Goal: Find specific page/section: Find specific page/section

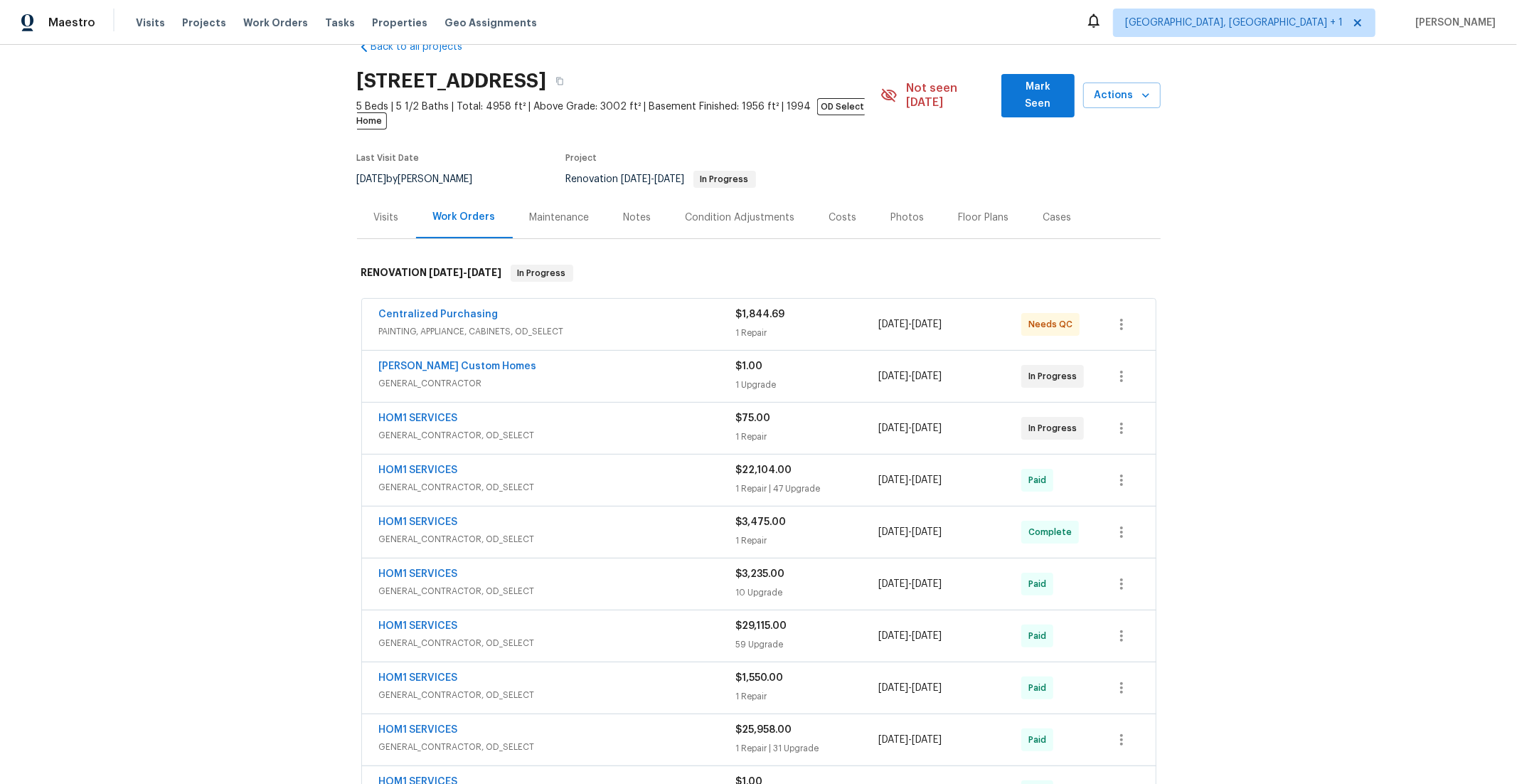
scroll to position [34, 0]
drag, startPoint x: 557, startPoint y: 311, endPoint x: 521, endPoint y: 315, distance: 36.2
click at [556, 324] on span "PAINTING, APPLIANCE, CABINETS, OD_SELECT" at bounding box center [557, 331] width 357 height 15
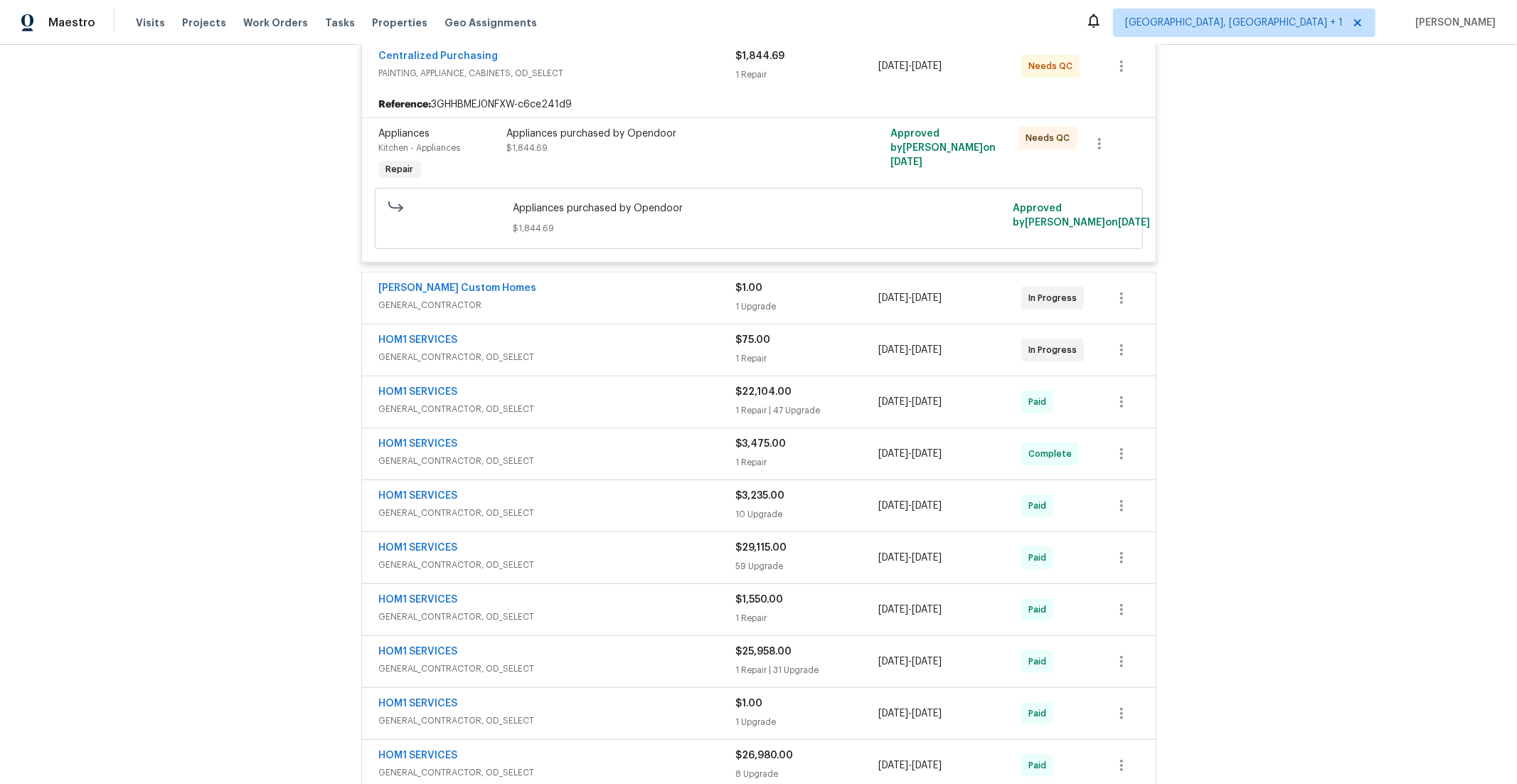
scroll to position [308, 0]
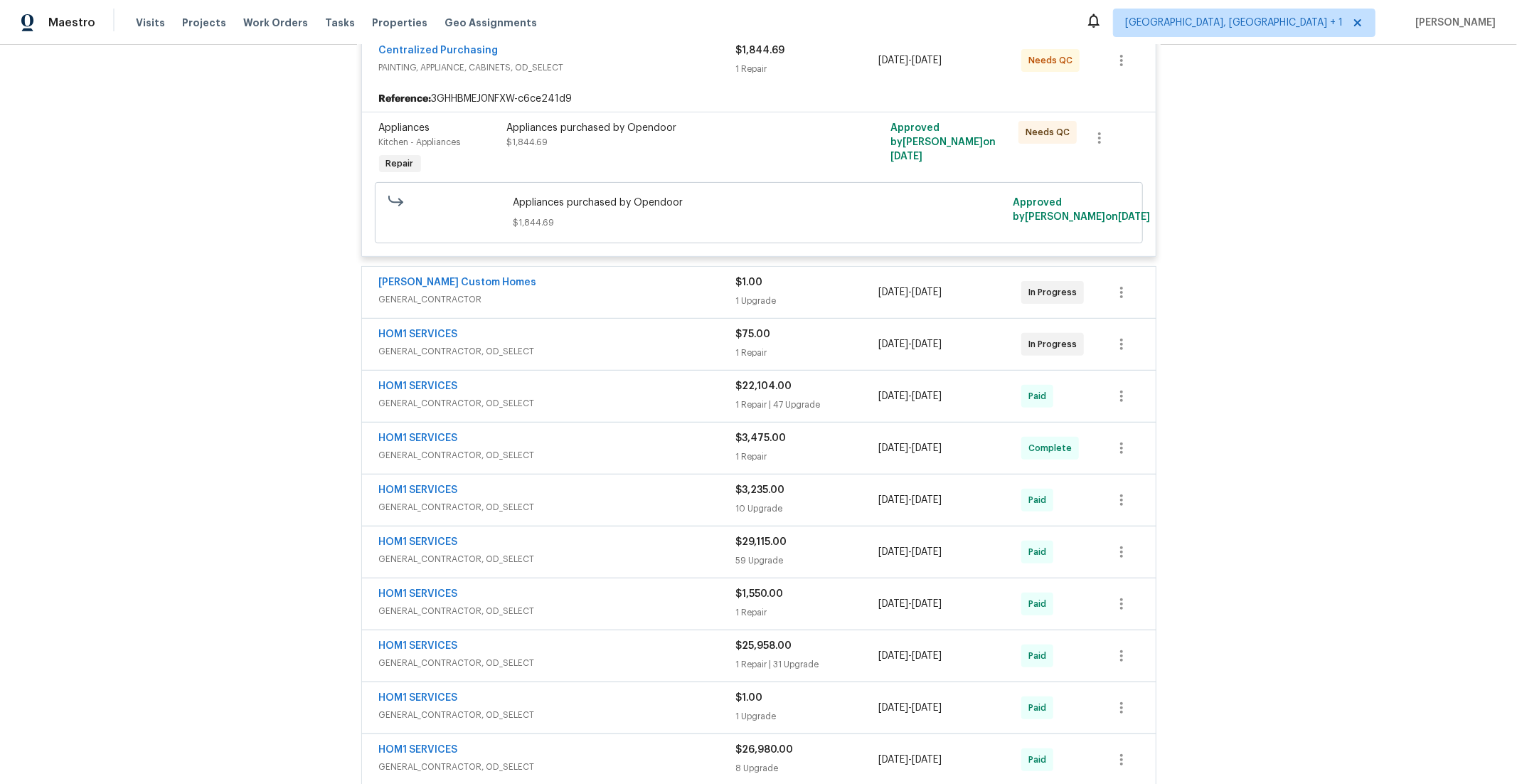
click at [499, 344] on span "GENERAL_CONTRACTOR, OD_SELECT" at bounding box center [557, 351] width 357 height 15
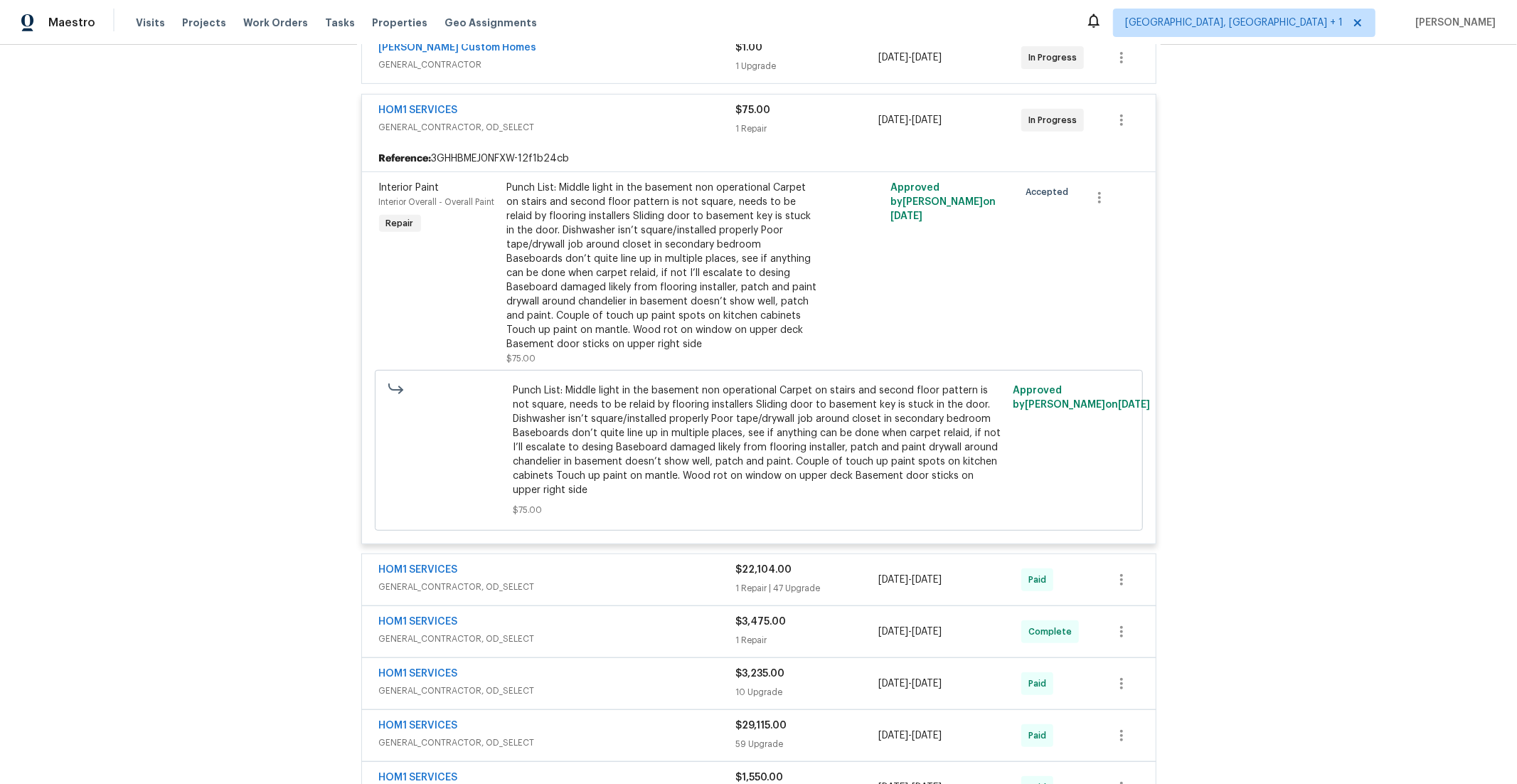
scroll to position [593, 0]
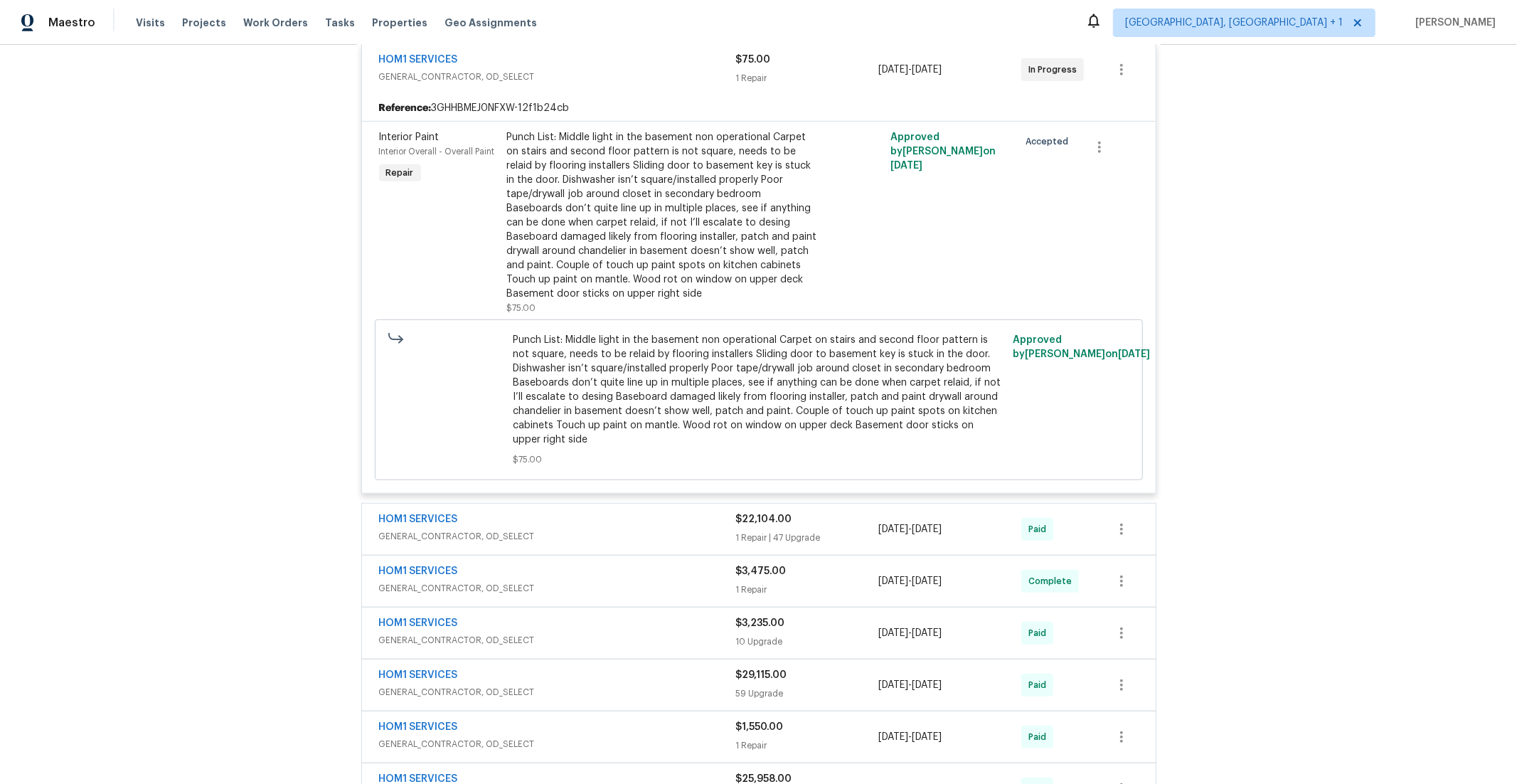
click at [532, 529] on span "GENERAL_CONTRACTOR, OD_SELECT" at bounding box center [557, 536] width 357 height 15
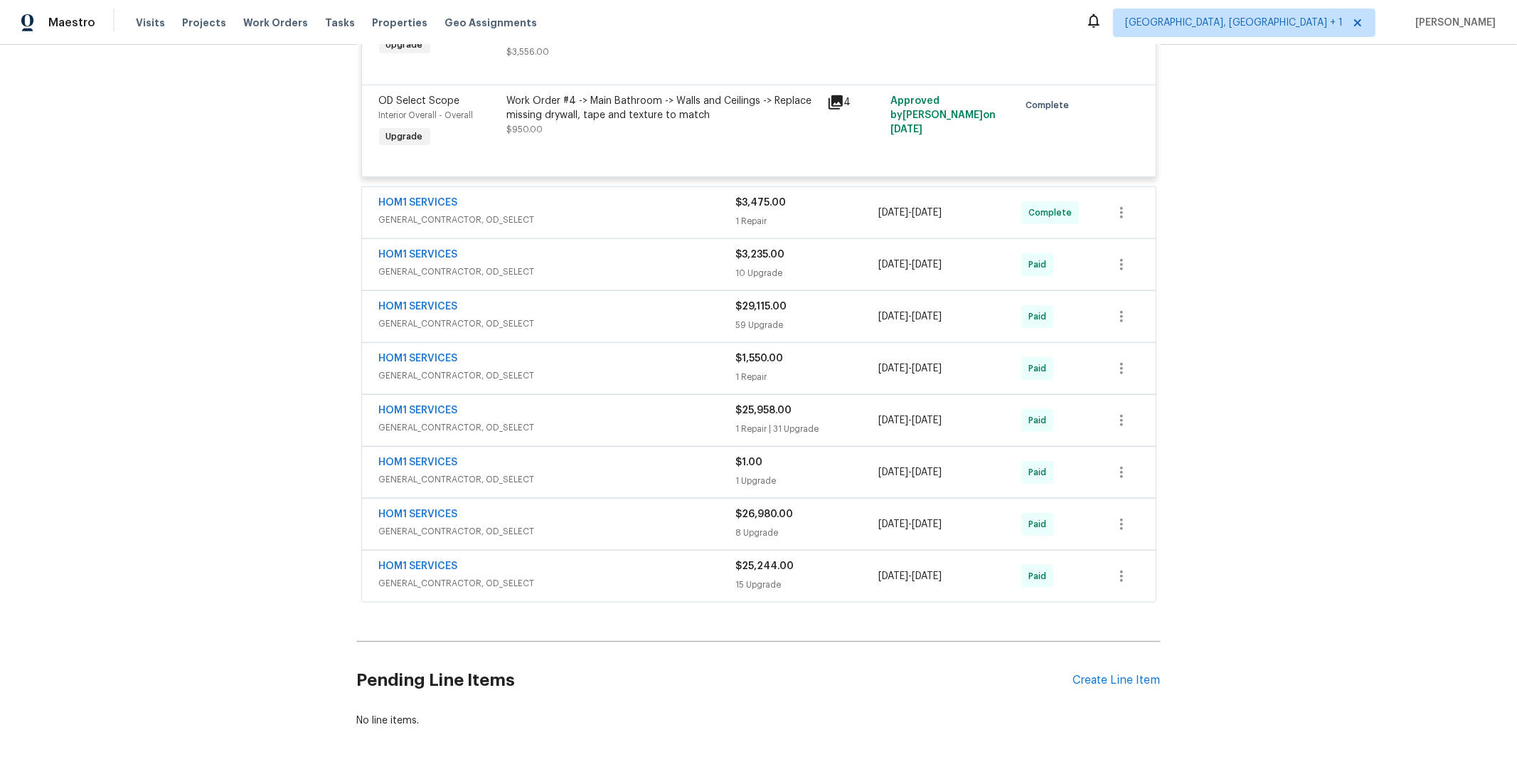
scroll to position [5461, 0]
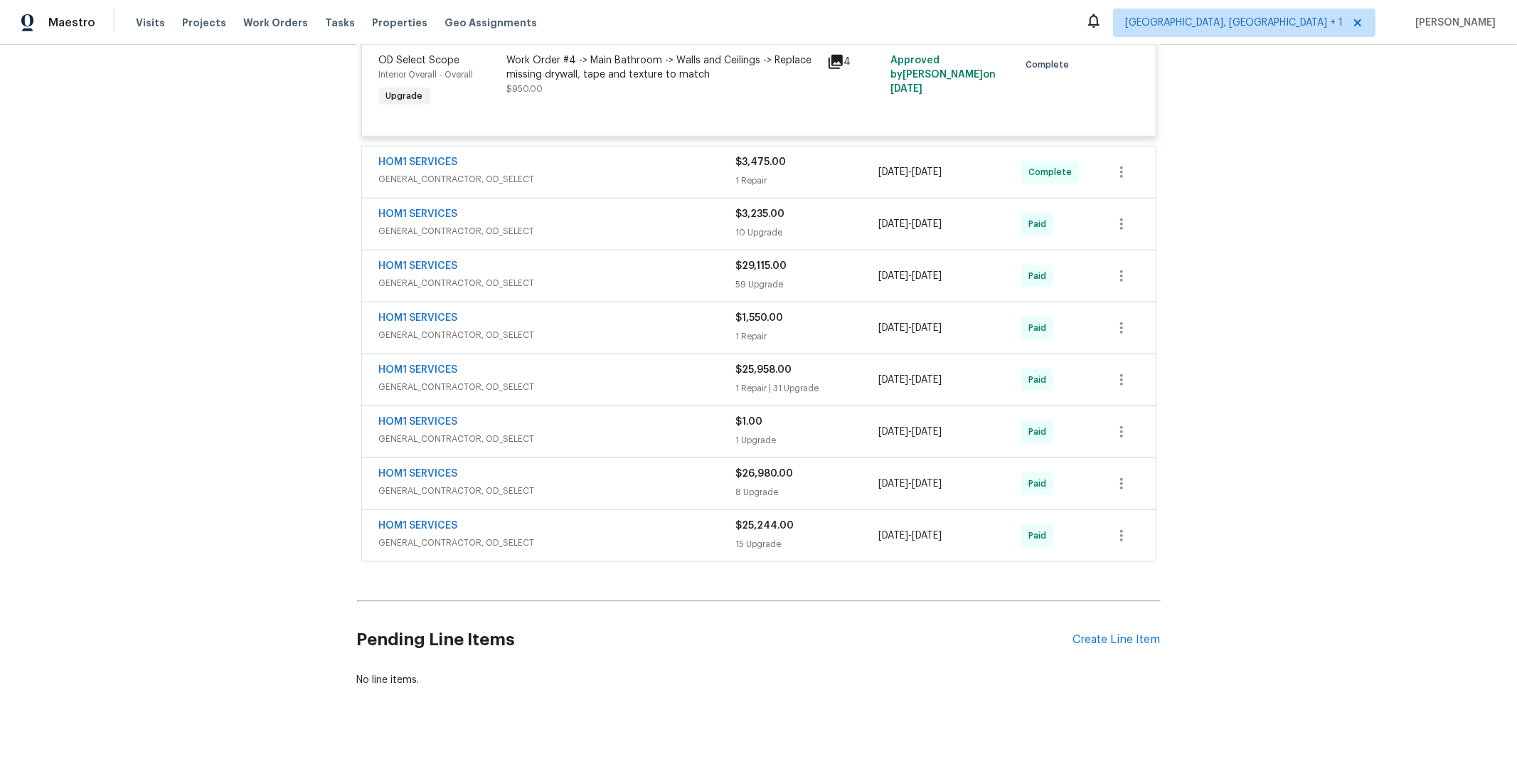
click at [541, 186] on span "GENERAL_CONTRACTOR, OD_SELECT" at bounding box center [557, 180] width 357 height 15
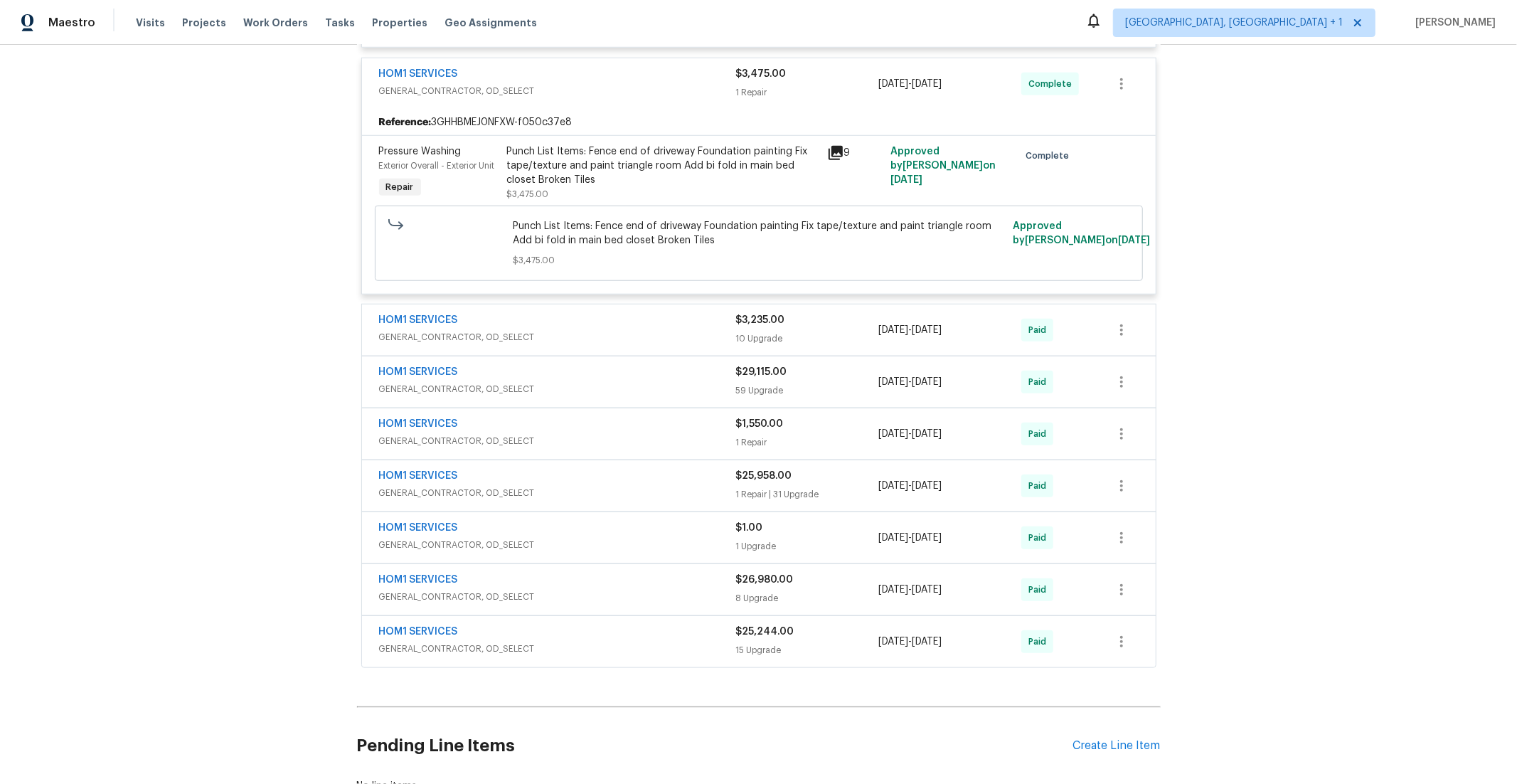
scroll to position [5551, 0]
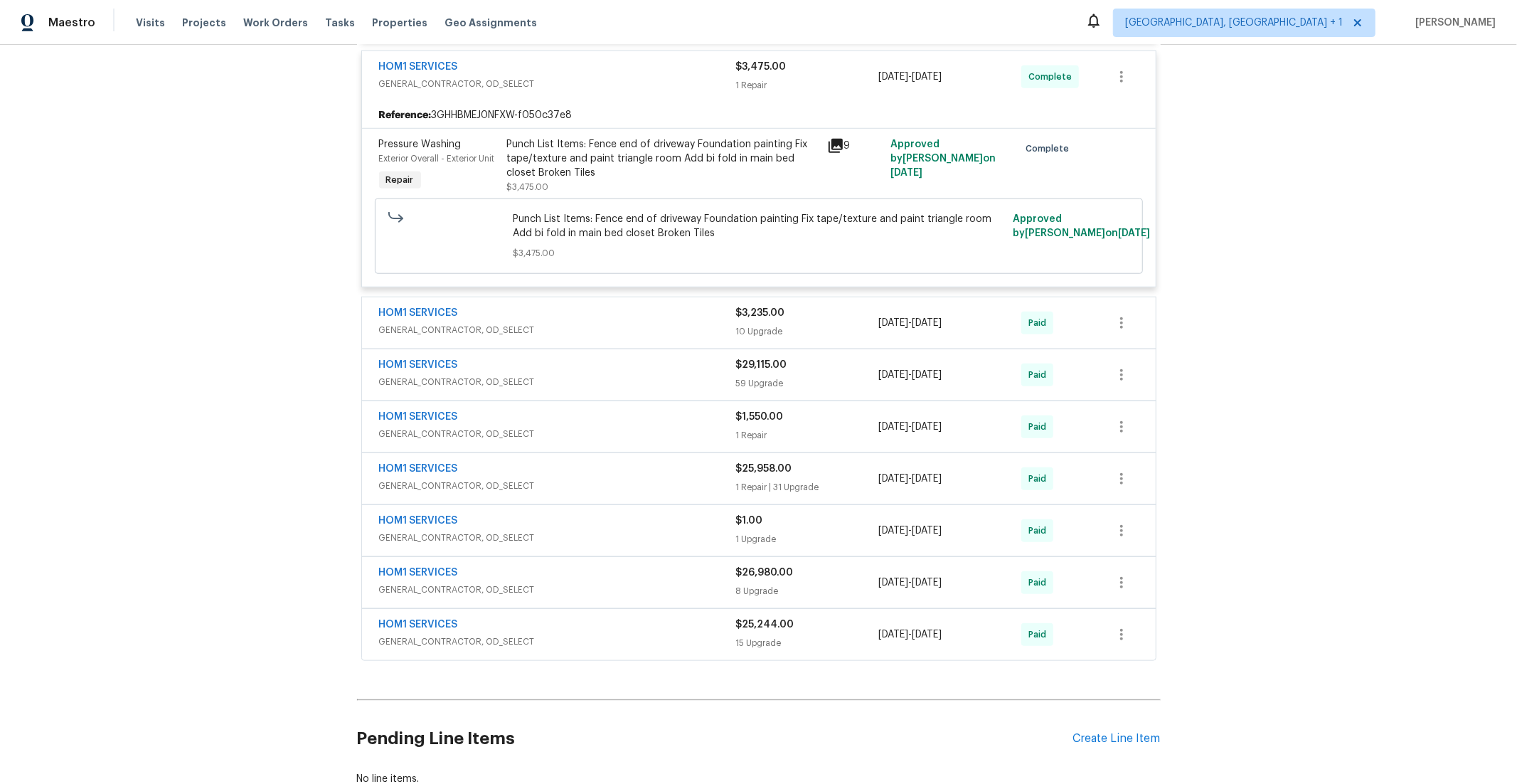
click at [542, 479] on div "HOM1 SERVICES" at bounding box center [557, 469] width 357 height 17
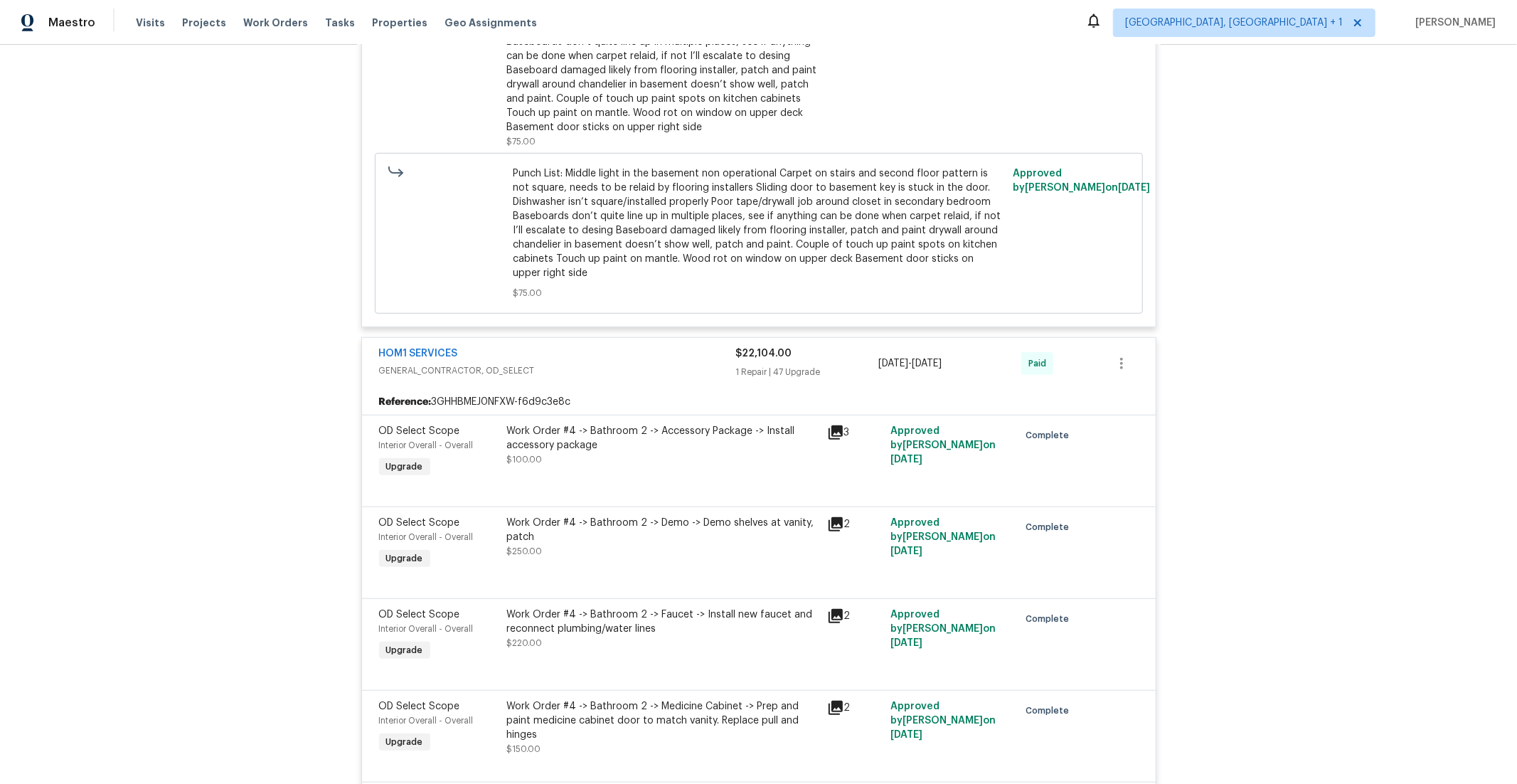
scroll to position [0, 0]
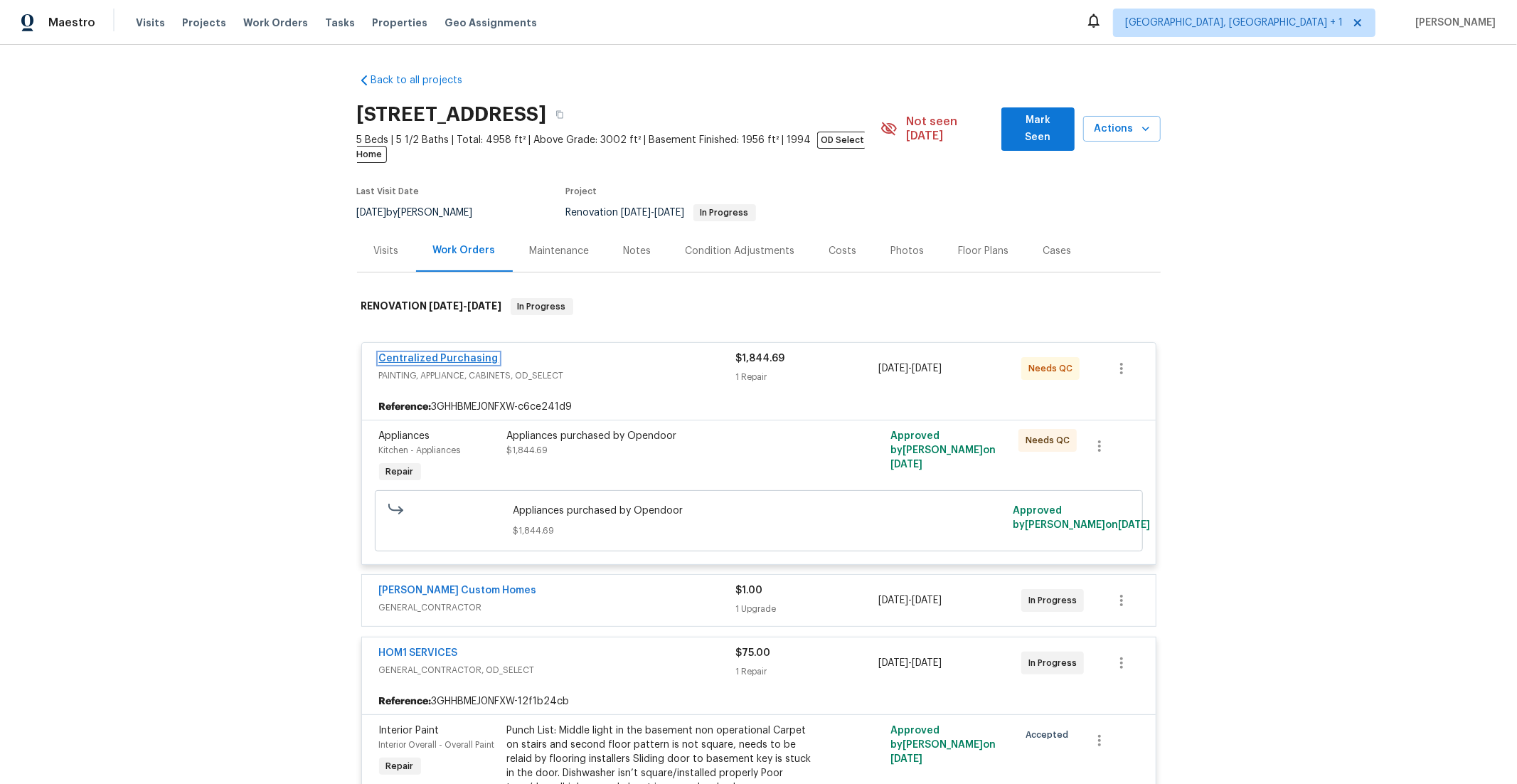
click at [445, 353] on link "Centralized Purchasing" at bounding box center [438, 358] width 119 height 10
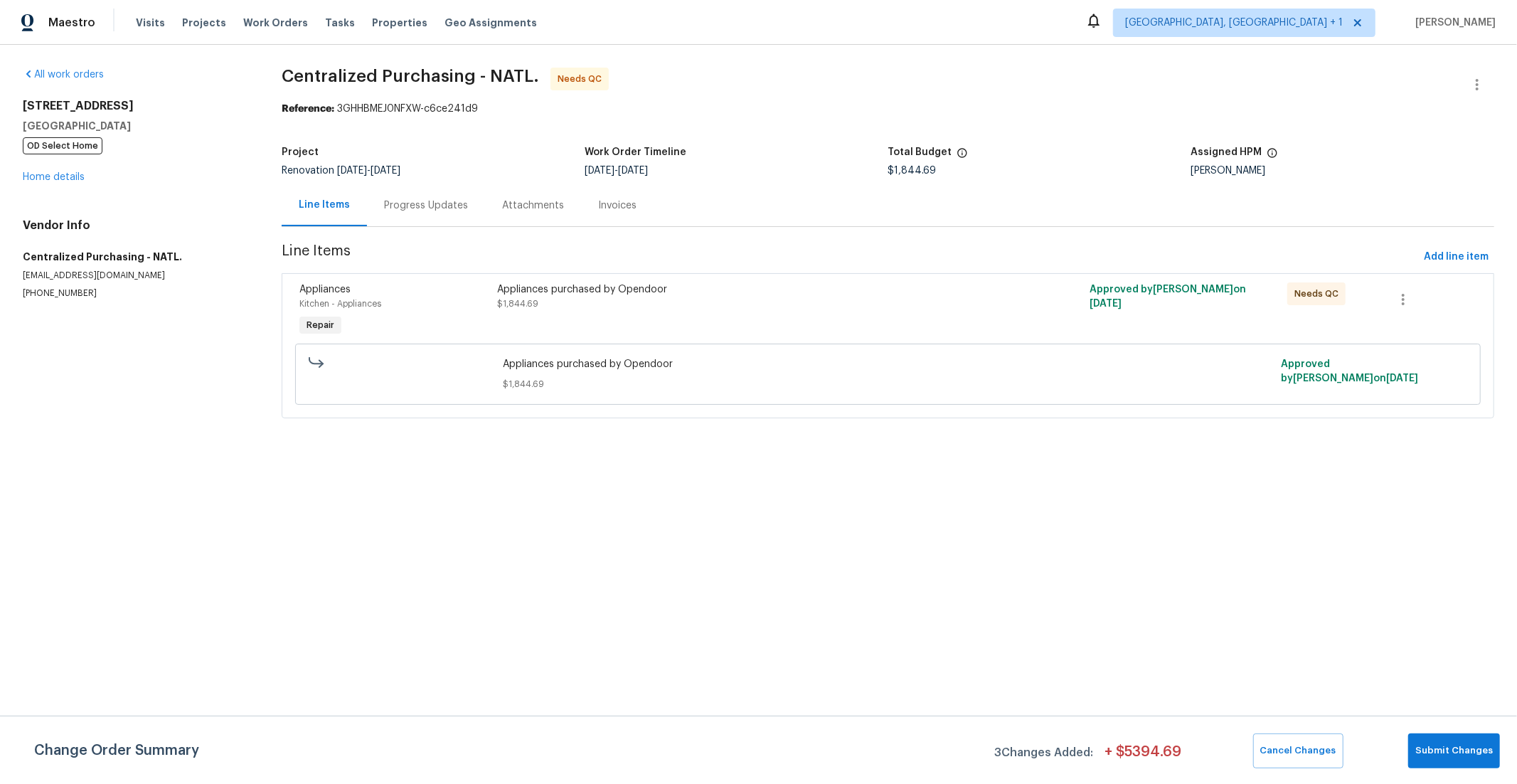
click at [391, 206] on div "Progress Updates" at bounding box center [426, 205] width 84 height 15
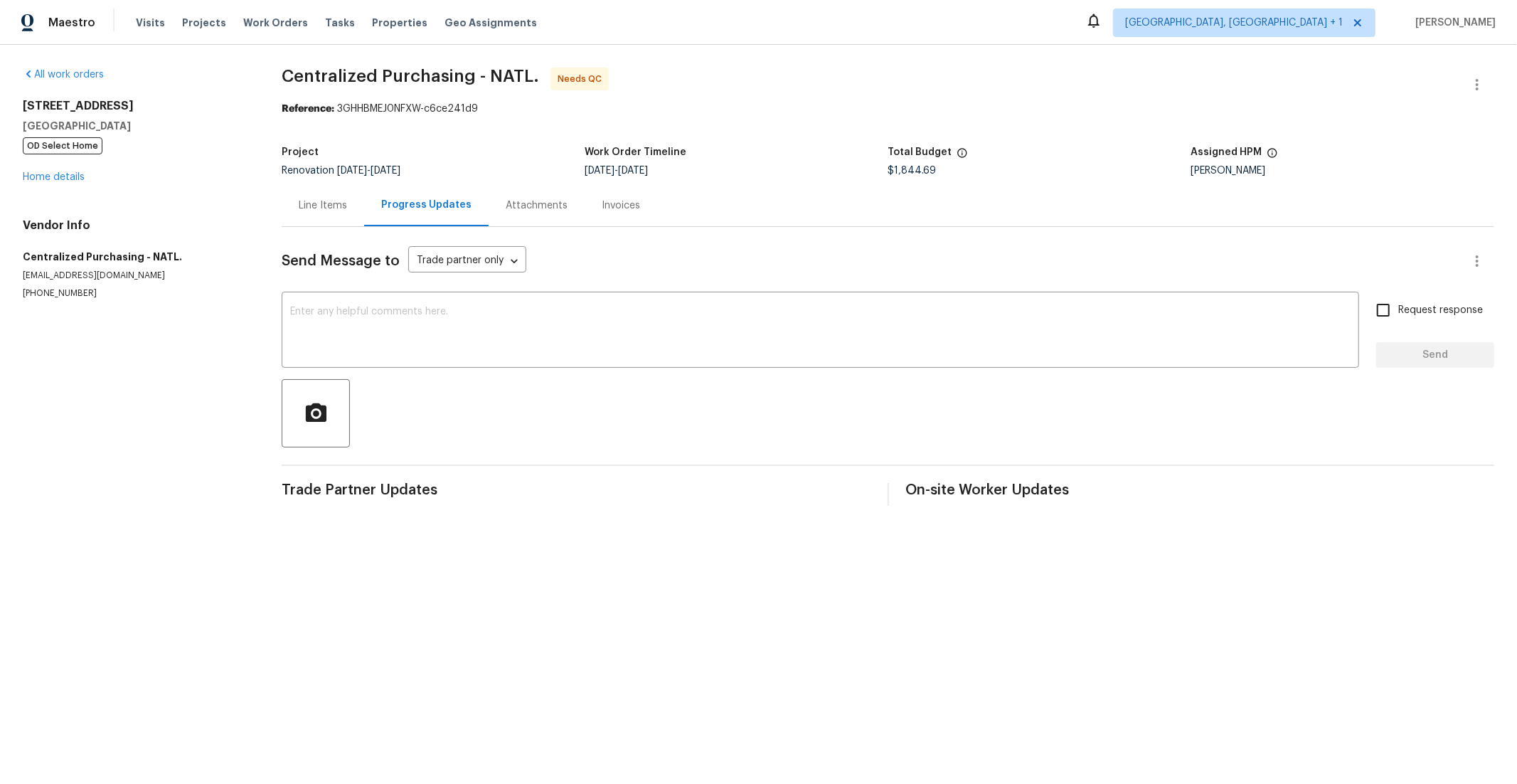
click at [331, 205] on div "Line Items" at bounding box center [323, 205] width 49 height 15
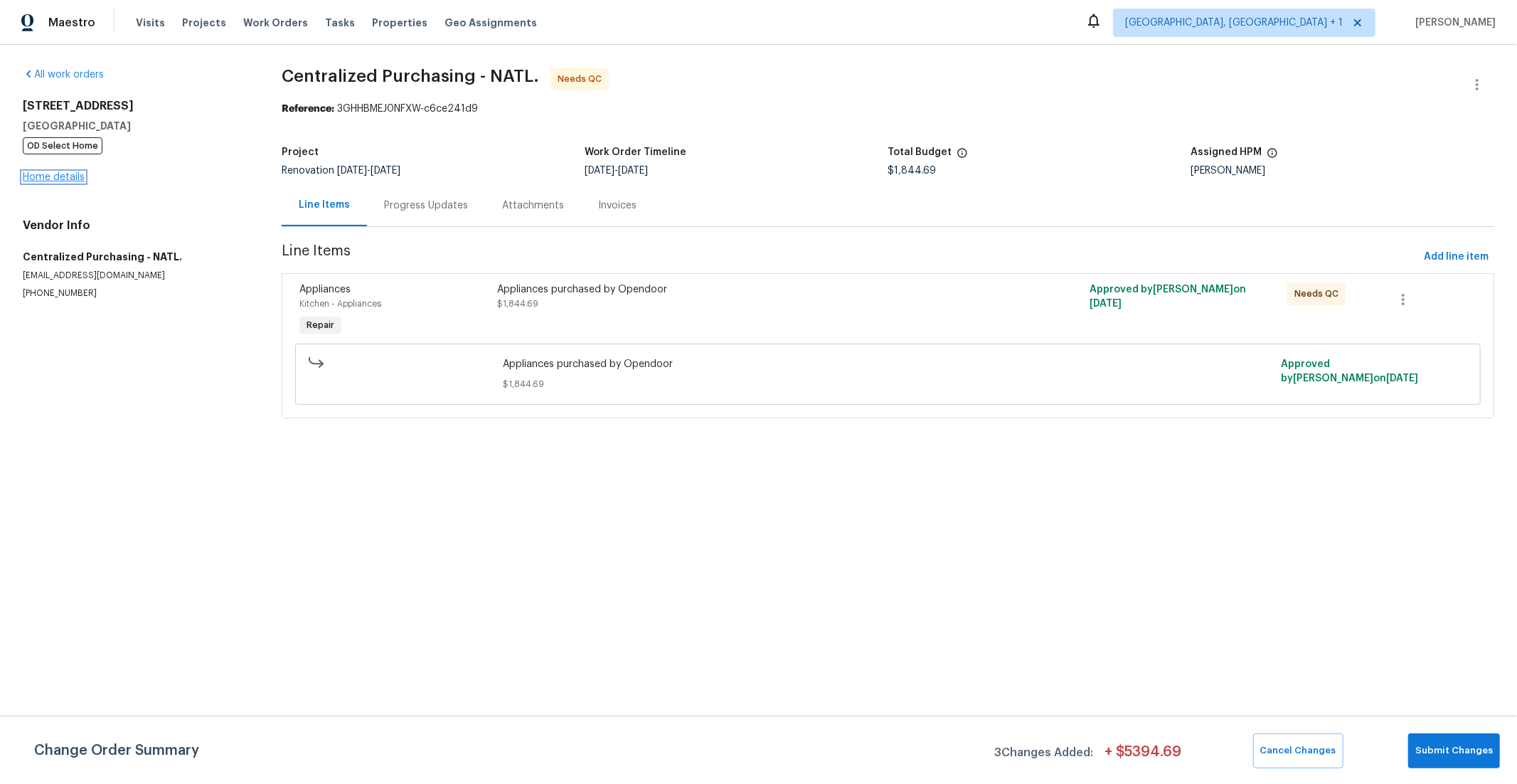
click at [68, 179] on link "Home details" at bounding box center [53, 177] width 61 height 10
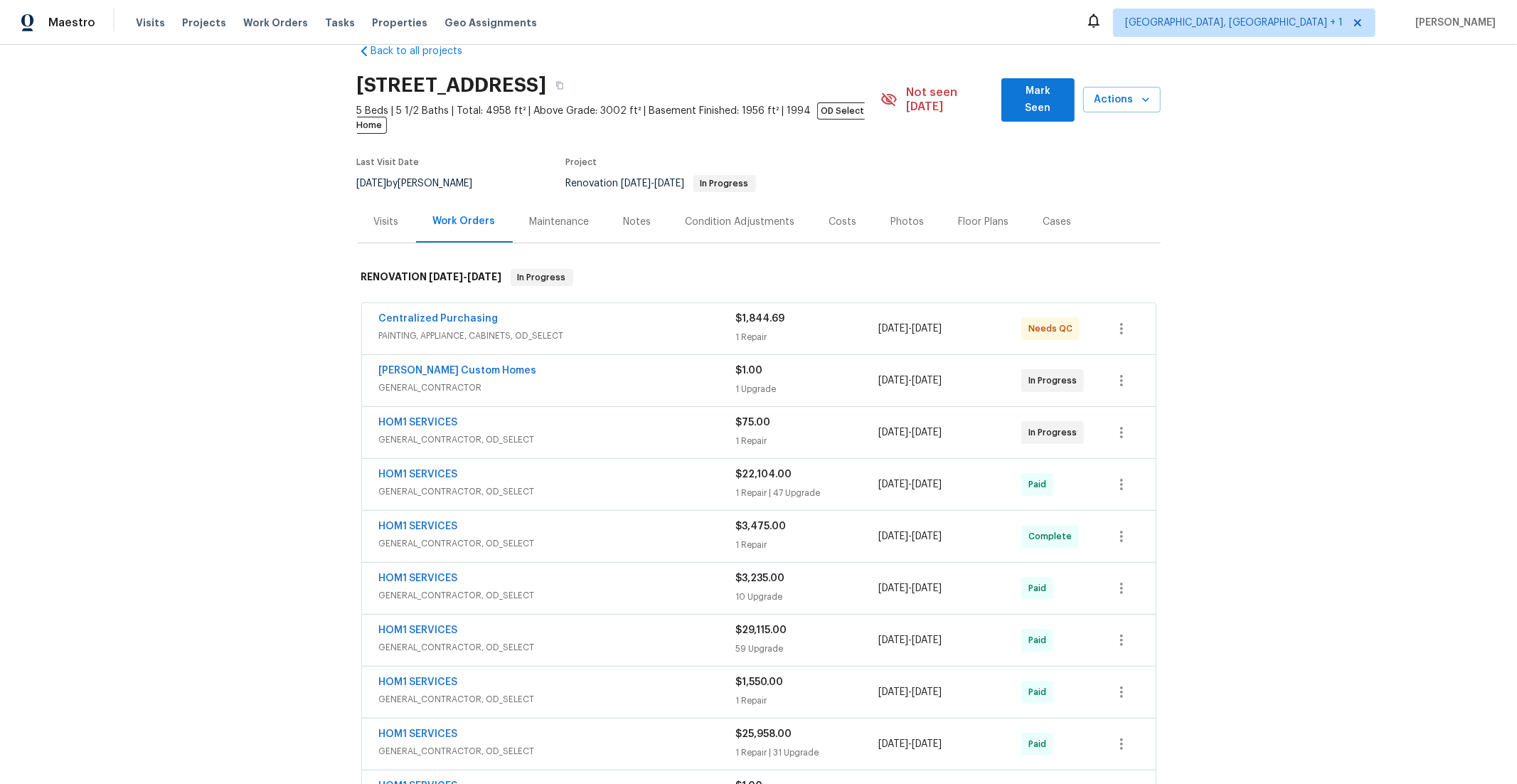
scroll to position [33, 0]
